Goal: Transaction & Acquisition: Purchase product/service

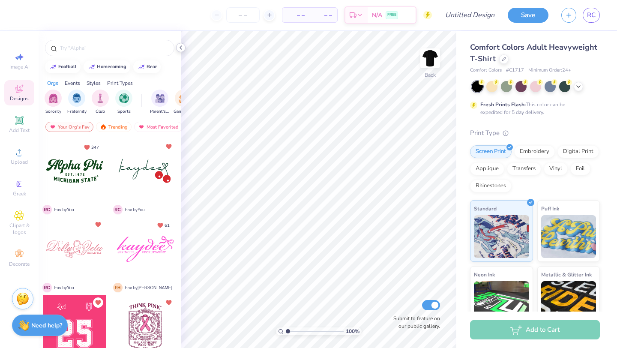
click at [183, 48] on icon at bounding box center [180, 47] width 7 height 7
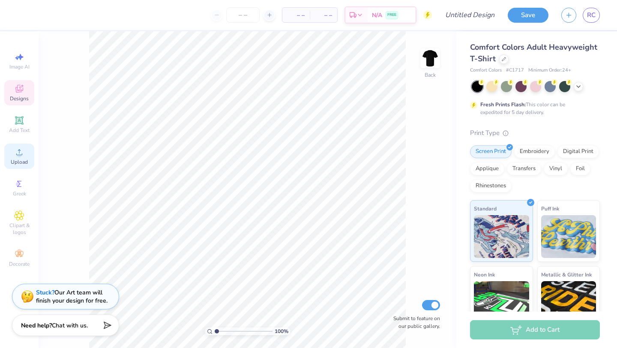
click at [12, 149] on div "Upload" at bounding box center [19, 155] width 30 height 25
click at [18, 92] on icon at bounding box center [19, 89] width 8 height 8
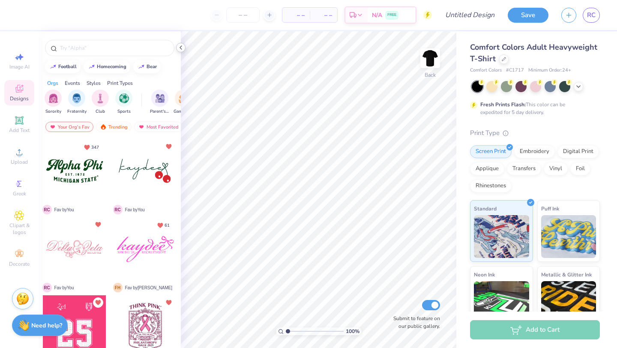
click at [181, 45] on icon at bounding box center [180, 47] width 7 height 7
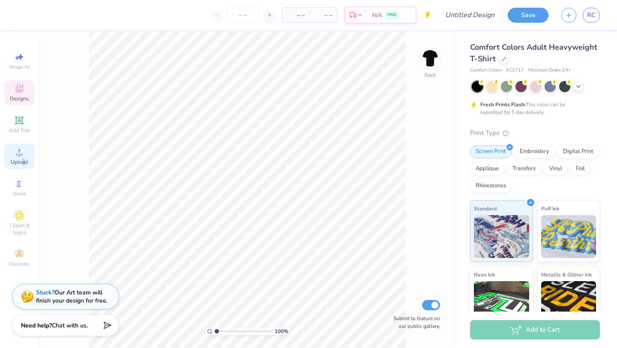
click at [23, 164] on span "Upload" at bounding box center [19, 161] width 17 height 7
click at [10, 161] on div "Upload" at bounding box center [19, 155] width 30 height 25
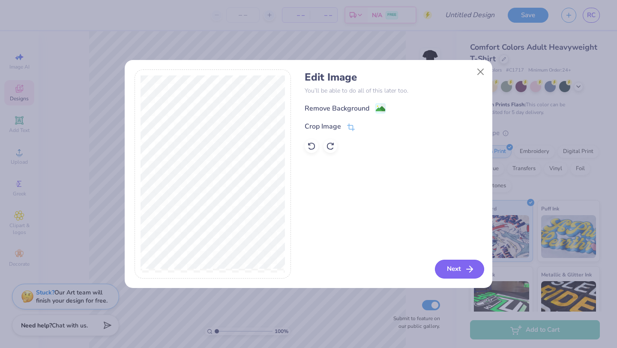
click at [458, 269] on button "Next" at bounding box center [459, 269] width 49 height 19
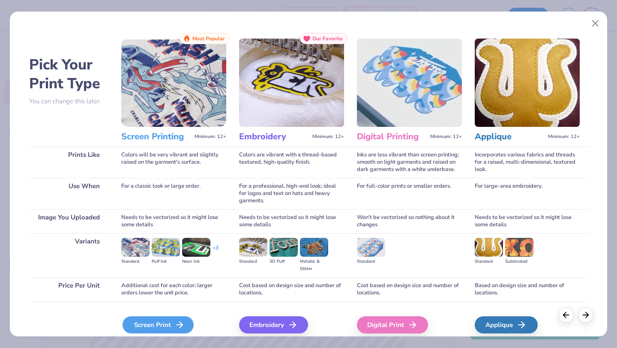
click at [164, 330] on div "Screen Print" at bounding box center [157, 324] width 71 height 17
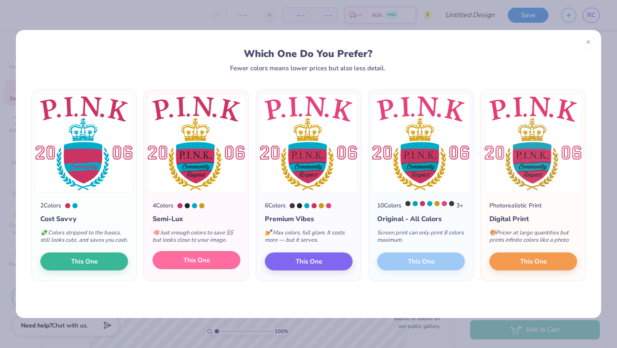
click at [212, 266] on button "This One" at bounding box center [196, 260] width 88 height 18
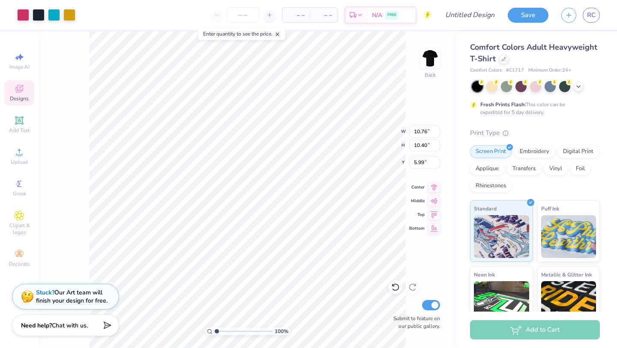
type input "10.76"
type input "10.40"
type input "3.00"
click at [246, 16] on input "number" at bounding box center [242, 14] width 33 height 15
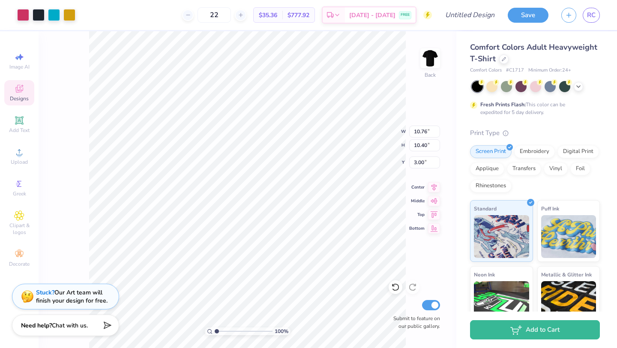
type input "2"
type input "1"
type input "9"
type input "80"
type input "9.81"
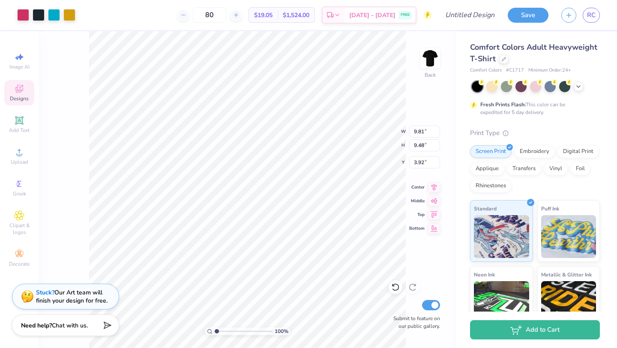
type input "9.48"
type input "3.92"
type input "3.00"
type input "8.90"
type input "8.60"
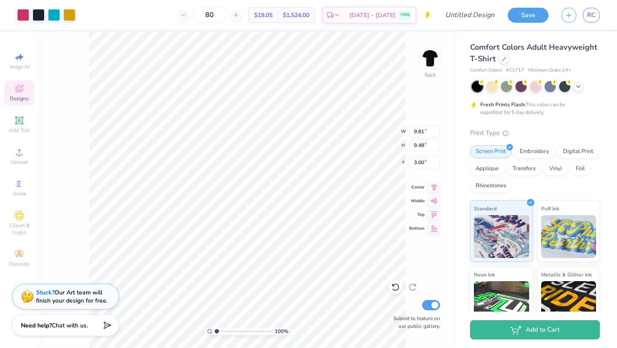
type input "3.88"
type input "3.00"
type input "3.90"
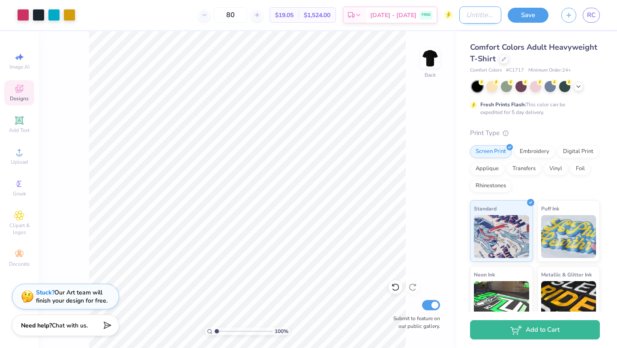
click at [467, 15] on input "Design Title" at bounding box center [480, 14] width 42 height 17
type input "Annual Tshirt"
click at [526, 20] on button "Save" at bounding box center [527, 13] width 41 height 15
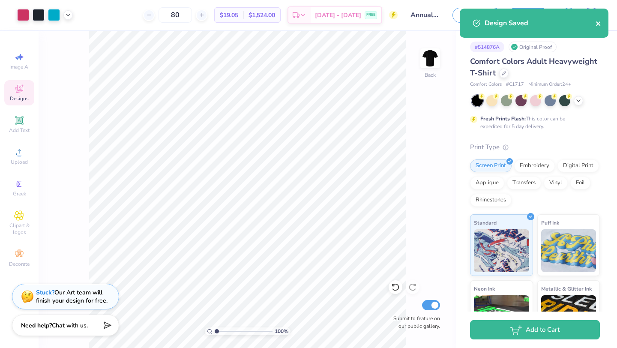
click at [600, 23] on icon "close" at bounding box center [598, 23] width 6 height 7
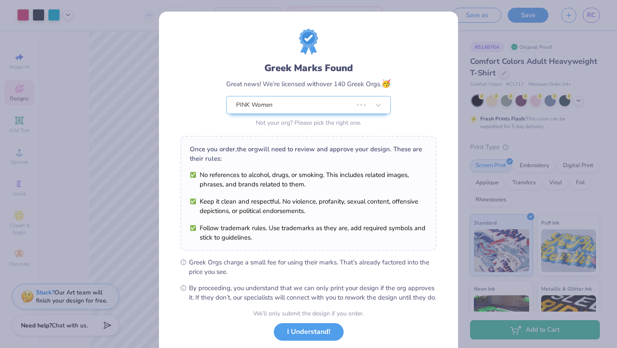
click at [594, 15] on div "Design Saved" at bounding box center [534, 26] width 152 height 39
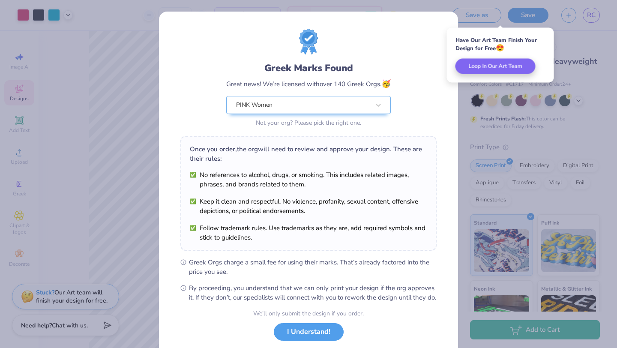
scroll to position [53, 0]
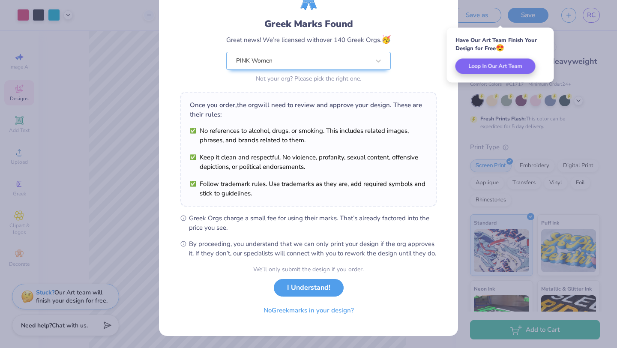
click at [306, 298] on div "We’ll only submit the design if you order. I Understand! No Greek marks in your…" at bounding box center [308, 292] width 110 height 54
click at [306, 296] on div "We’ll only submit the design if you order. I Understand! No Greek marks in your…" at bounding box center [308, 292] width 110 height 54
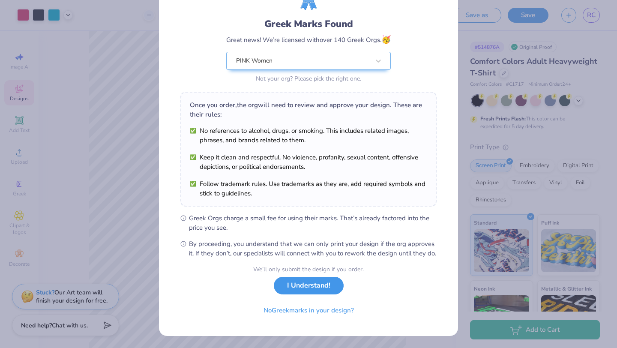
click at [308, 290] on button "I Understand!" at bounding box center [309, 286] width 70 height 18
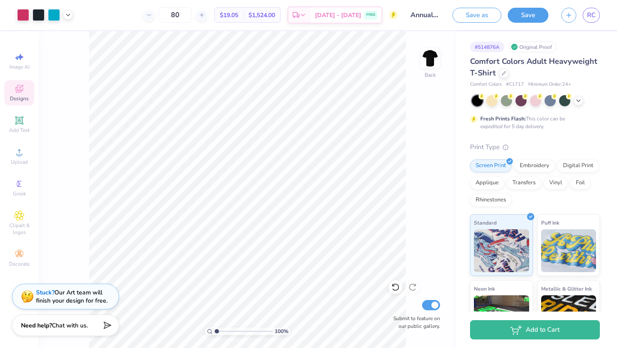
scroll to position [0, 0]
click at [588, 24] on div "Save as Save RC" at bounding box center [534, 15] width 164 height 30
click at [588, 20] on link "RC" at bounding box center [590, 15] width 17 height 15
click at [589, 13] on span "RC" at bounding box center [591, 15] width 9 height 10
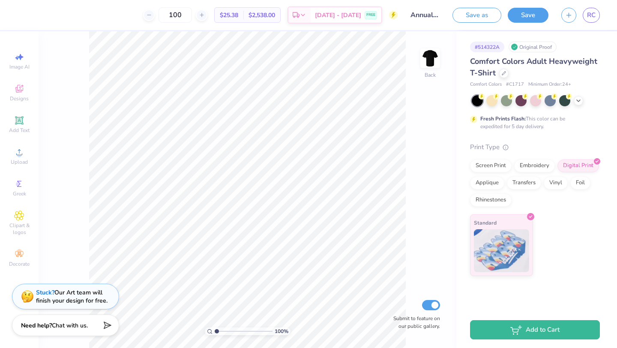
click at [494, 73] on span "Comfort Colors Adult Heavyweight T-Shirt" at bounding box center [533, 67] width 127 height 22
click at [499, 73] on div at bounding box center [503, 72] width 9 height 9
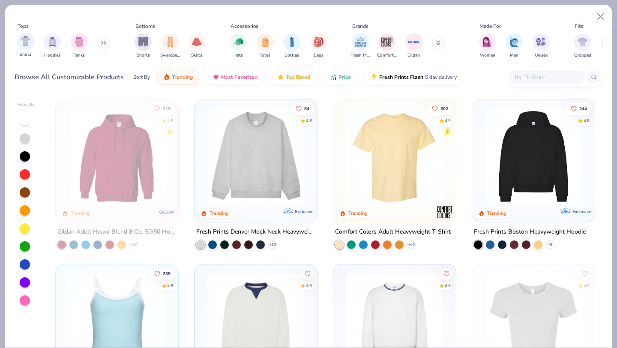
click at [32, 50] on div "Shirts" at bounding box center [25, 45] width 17 height 25
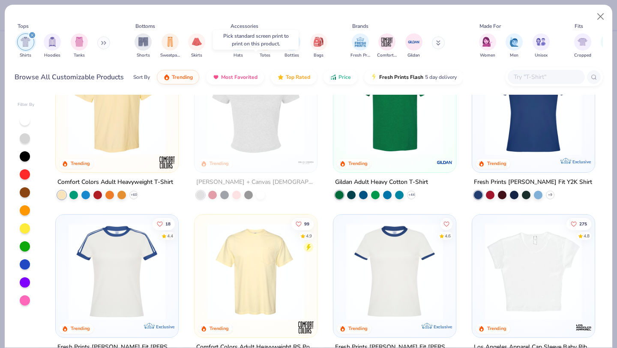
scroll to position [15, 0]
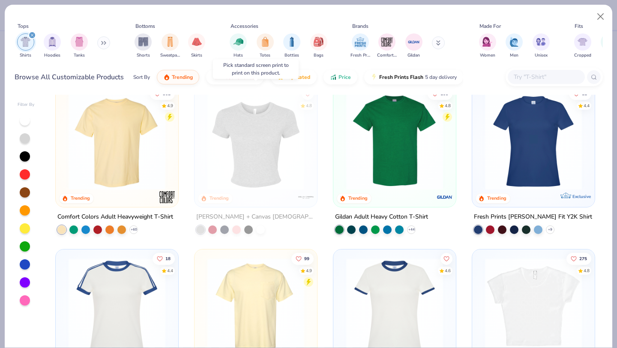
click at [256, 177] on img at bounding box center [255, 141] width 105 height 97
click at [268, 160] on div at bounding box center [256, 141] width 316 height 97
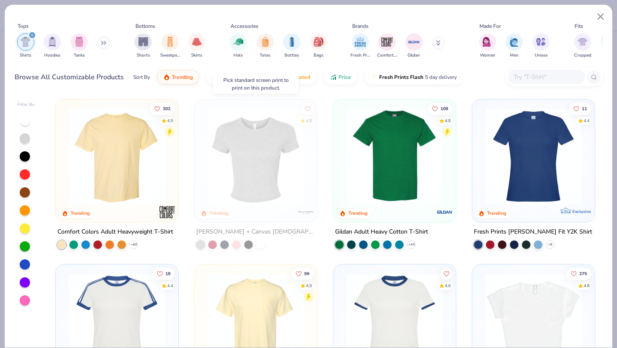
click at [98, 179] on img at bounding box center [44, 156] width 105 height 97
click at [596, 18] on button "Close" at bounding box center [600, 17] width 16 height 16
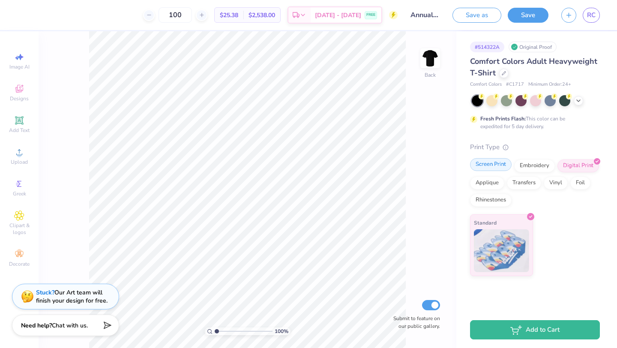
click at [502, 162] on div "Screen Print" at bounding box center [491, 164] width 42 height 13
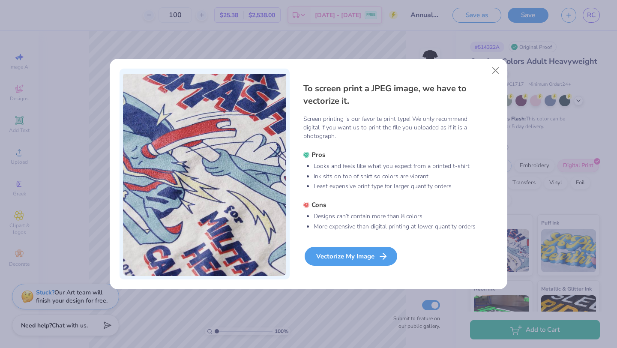
click at [379, 259] on icon at bounding box center [383, 256] width 10 height 10
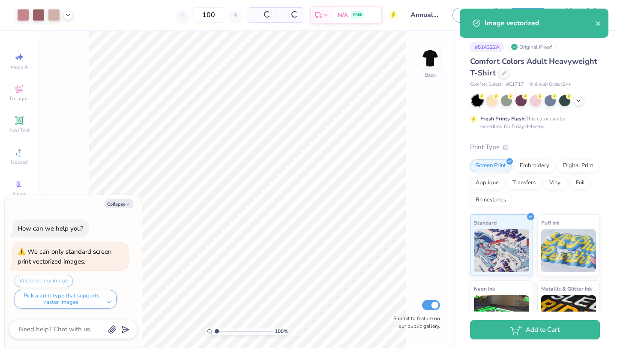
type textarea "x"
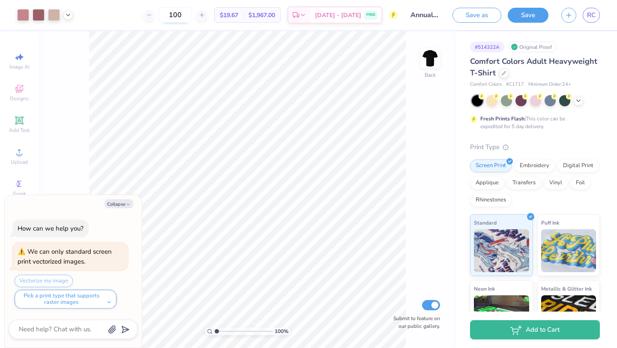
click at [192, 15] on input "100" at bounding box center [174, 14] width 33 height 15
type input "1"
type input "12"
click at [502, 73] on icon at bounding box center [503, 72] width 3 height 3
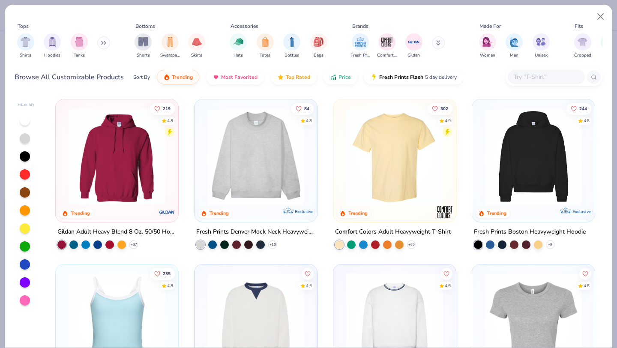
click at [260, 146] on img at bounding box center [255, 156] width 105 height 97
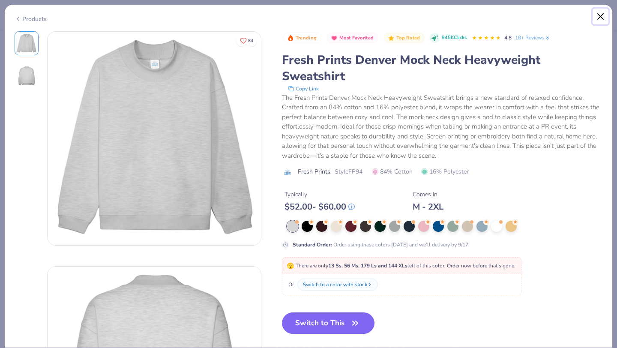
click at [600, 12] on button "Close" at bounding box center [600, 17] width 16 height 16
click at [30, 21] on div "Products" at bounding box center [31, 19] width 32 height 9
click at [32, 17] on div "Products" at bounding box center [31, 19] width 32 height 9
click at [601, 15] on button "Close" at bounding box center [600, 17] width 16 height 16
click at [597, 14] on button "Close" at bounding box center [600, 17] width 16 height 16
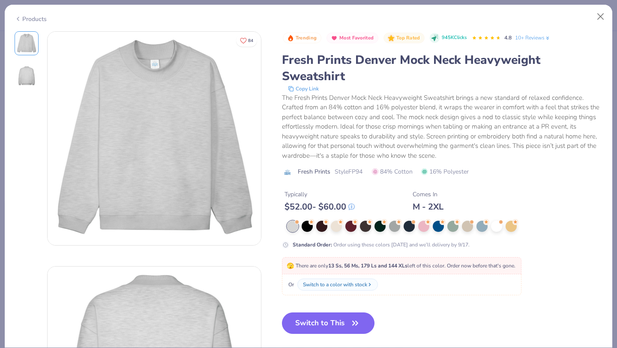
click at [34, 15] on div "Products" at bounding box center [31, 19] width 32 height 9
click at [598, 16] on button "Close" at bounding box center [600, 17] width 16 height 16
click at [606, 12] on button "Close" at bounding box center [600, 17] width 16 height 16
click at [599, 19] on button "Close" at bounding box center [600, 17] width 16 height 16
click at [33, 21] on div "Products" at bounding box center [31, 19] width 32 height 9
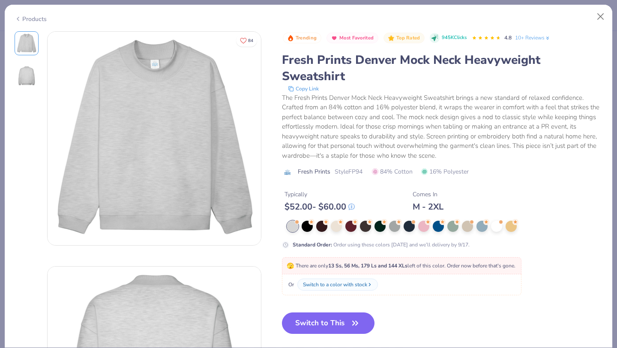
type textarea "x"
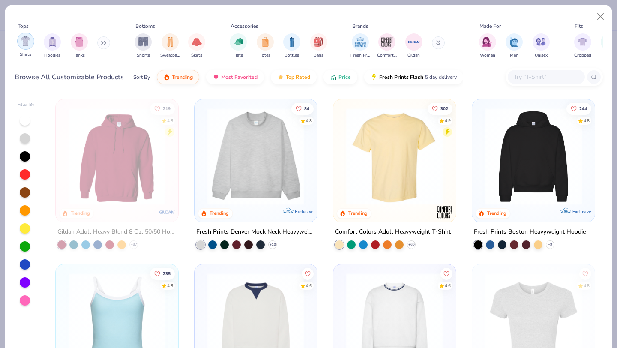
click at [25, 41] on img "filter for Shirts" at bounding box center [26, 41] width 10 height 10
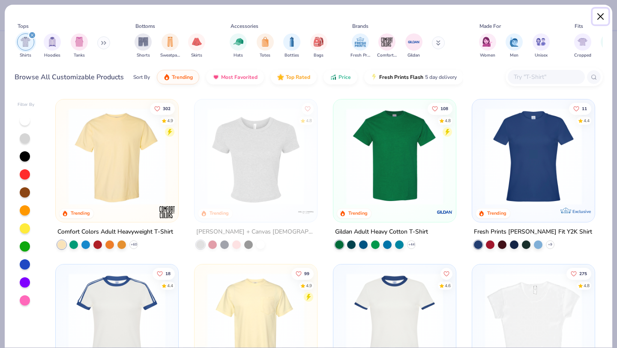
click at [601, 12] on button "Close" at bounding box center [600, 17] width 16 height 16
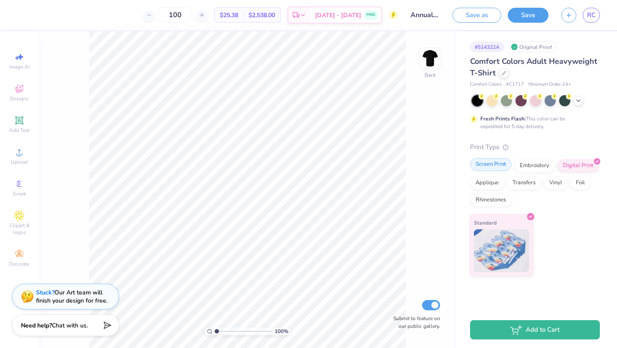
click at [487, 165] on div "Screen Print" at bounding box center [491, 164] width 42 height 13
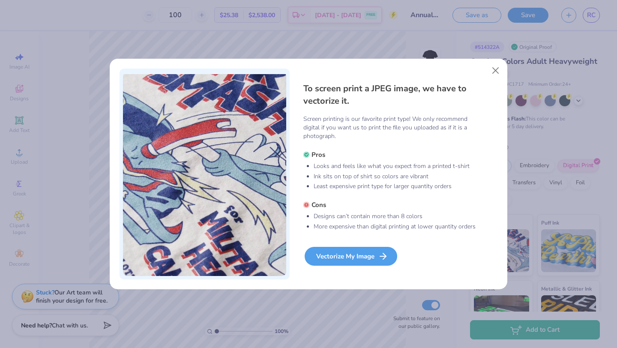
click at [347, 249] on div "Vectorize My Image" at bounding box center [350, 256] width 93 height 19
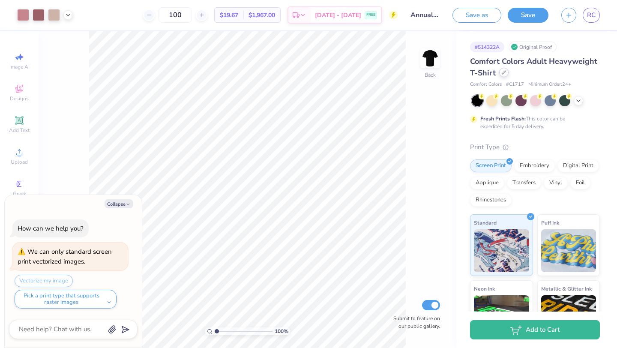
click at [504, 73] on icon at bounding box center [503, 72] width 4 height 4
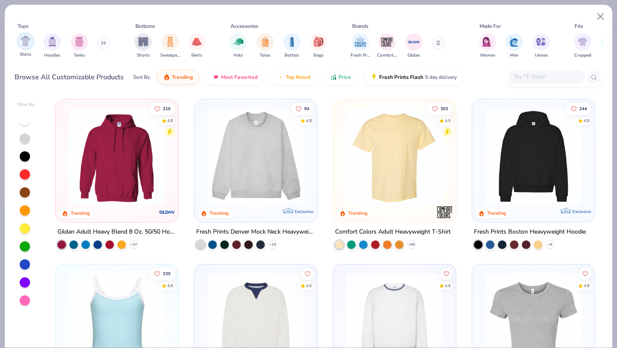
click at [30, 48] on div "filter for Shirts" at bounding box center [25, 41] width 17 height 17
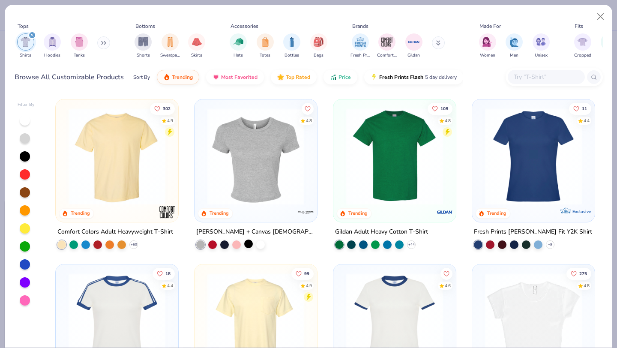
click at [248, 244] on div at bounding box center [248, 243] width 9 height 9
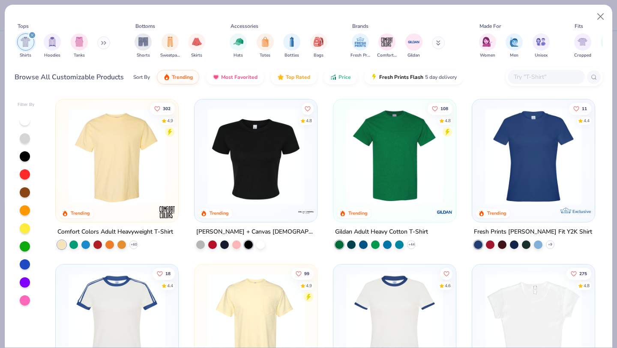
click at [256, 195] on img at bounding box center [255, 156] width 105 height 97
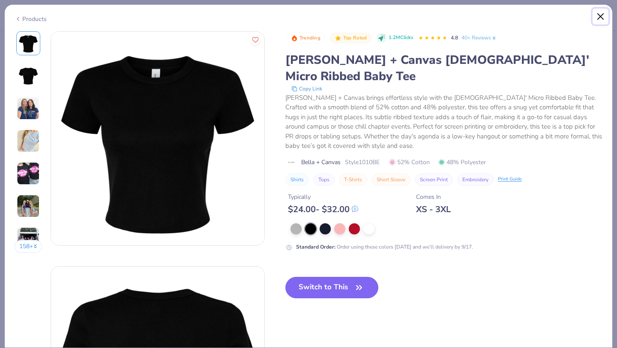
click at [598, 19] on button "Close" at bounding box center [600, 17] width 16 height 16
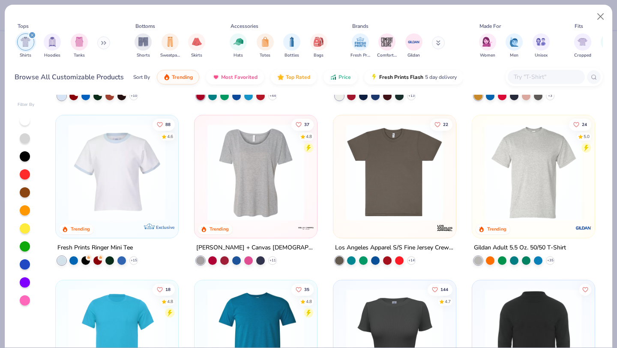
scroll to position [543, 0]
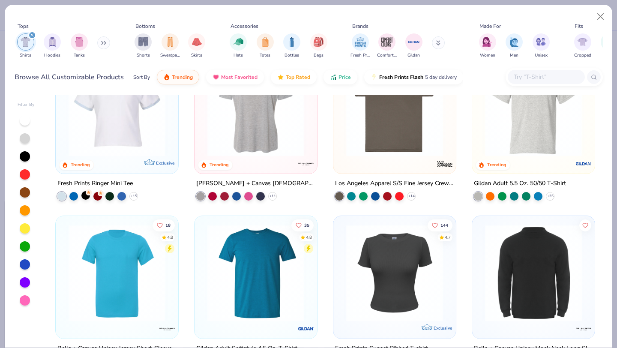
click at [88, 196] on div at bounding box center [85, 195] width 9 height 9
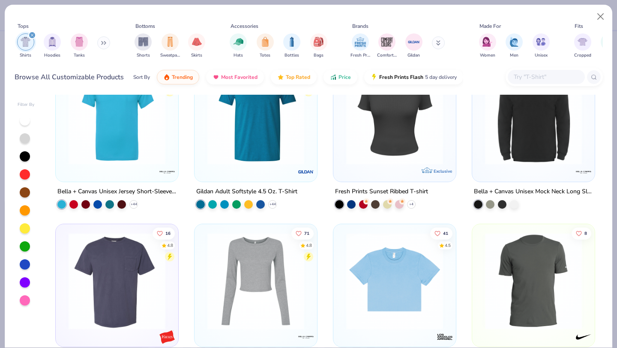
scroll to position [792, 0]
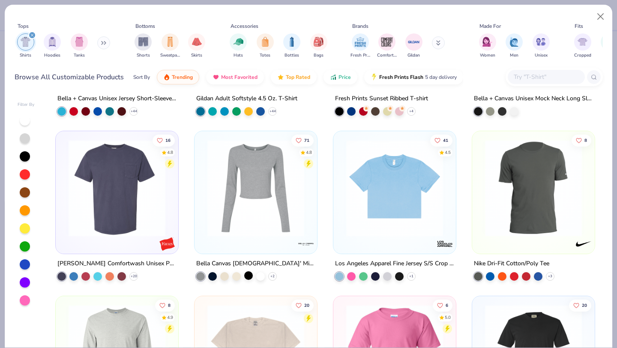
click at [247, 275] on div at bounding box center [248, 275] width 9 height 9
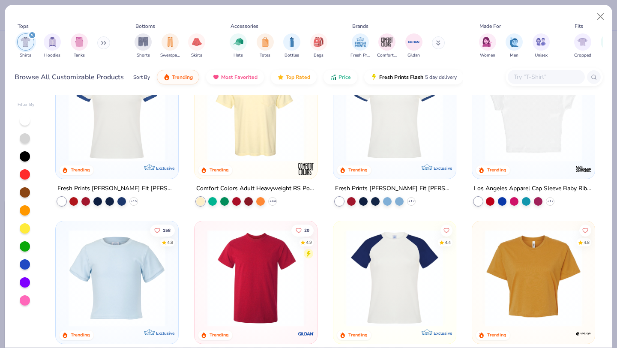
scroll to position [0, 0]
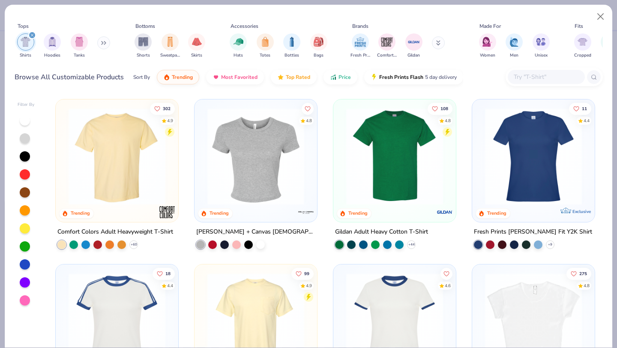
click at [258, 140] on img at bounding box center [255, 156] width 105 height 97
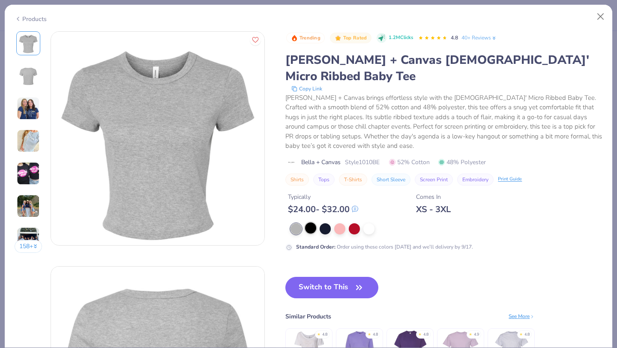
click at [313, 222] on div at bounding box center [310, 227] width 11 height 11
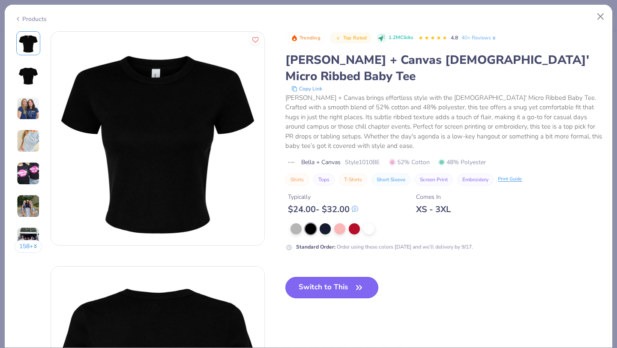
click at [330, 277] on button "Switch to This" at bounding box center [331, 287] width 93 height 21
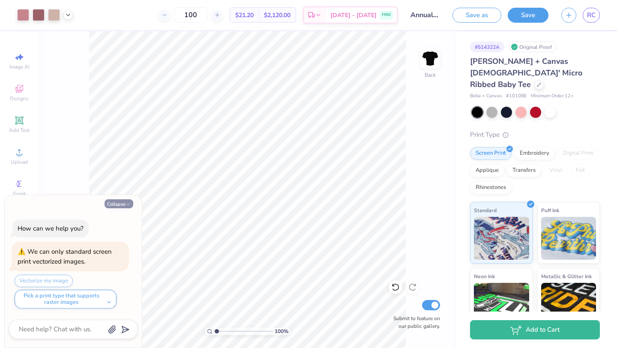
click at [128, 202] on icon "button" at bounding box center [127, 204] width 5 height 5
type textarea "x"
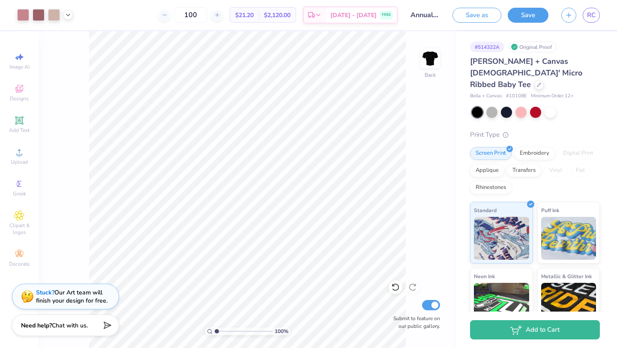
click at [206, 25] on div "100 $21.20 Per Item $2,120.00 Total Est. Delivery [DATE] - [DATE] FREE" at bounding box center [238, 15] width 318 height 30
click at [206, 14] on input "100" at bounding box center [190, 14] width 33 height 15
type input "1"
type input "30"
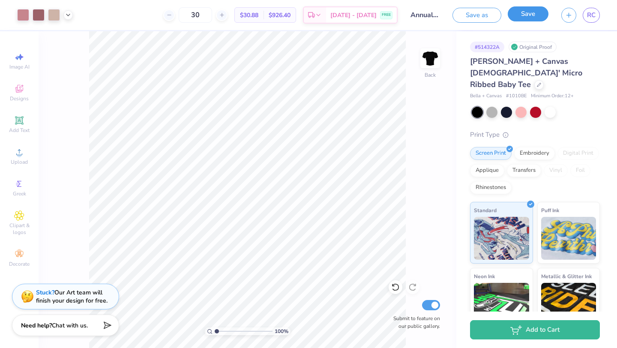
click at [525, 13] on button "Save" at bounding box center [527, 13] width 41 height 15
click at [593, 19] on span "RC" at bounding box center [591, 15] width 9 height 10
